Goal: Task Accomplishment & Management: Manage account settings

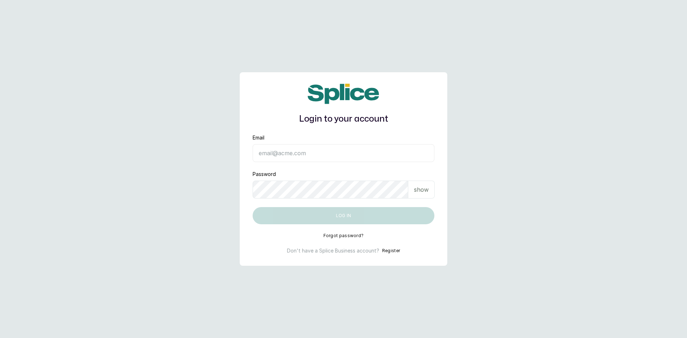
type input "sknanalyticsmedaesthetics@gmail.com"
click at [426, 190] on p "show" at bounding box center [421, 189] width 15 height 9
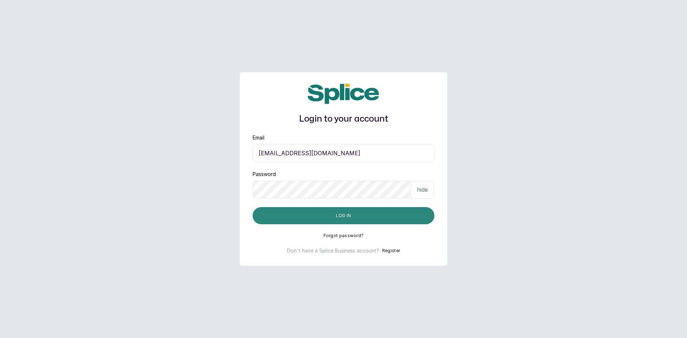
click at [378, 211] on button "Log in" at bounding box center [344, 215] width 182 height 17
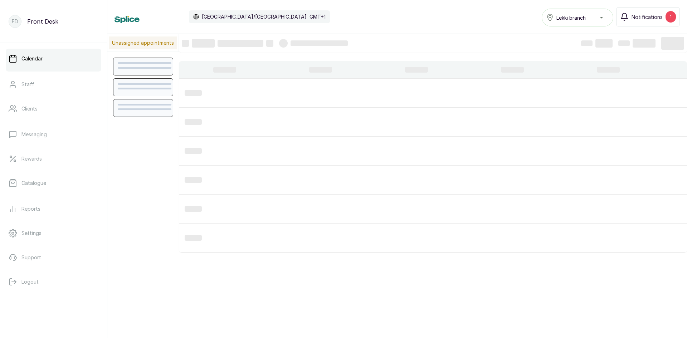
scroll to position [241, 0]
